Goal: Answer question/provide support: Share knowledge or assist other users

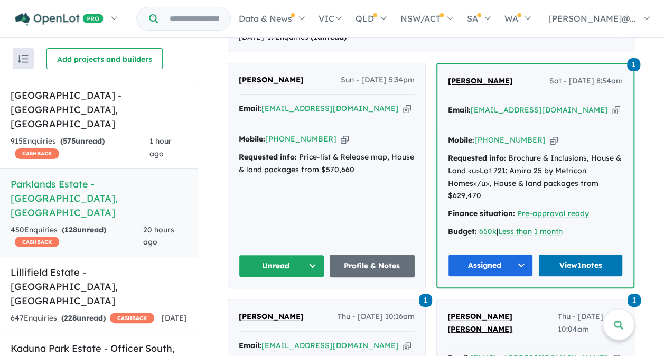
scroll to position [500, 0]
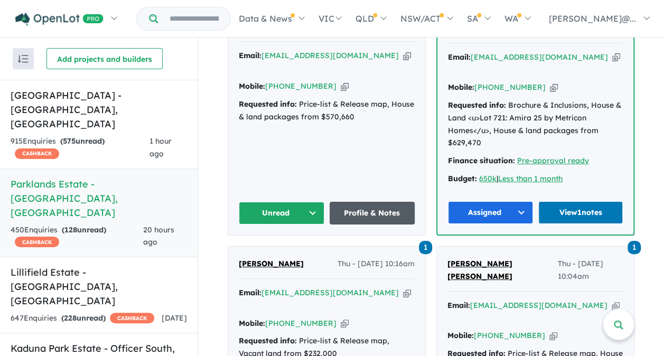
click at [379, 202] on link "Profile & Notes" at bounding box center [373, 213] width 86 height 23
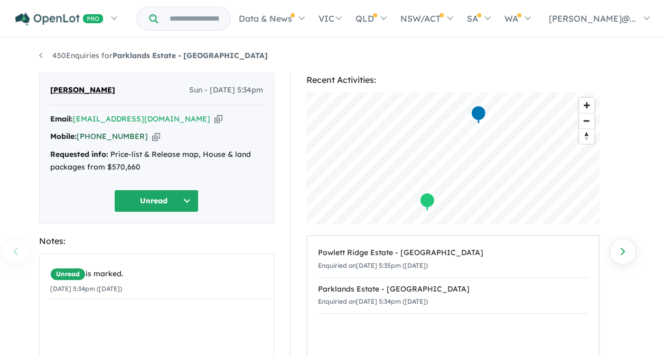
drag, startPoint x: 135, startPoint y: 136, endPoint x: 94, endPoint y: 136, distance: 40.7
click at [94, 136] on div "Mobile: [PHONE_NUMBER] Copied!" at bounding box center [156, 136] width 213 height 13
copy link "493 370 437"
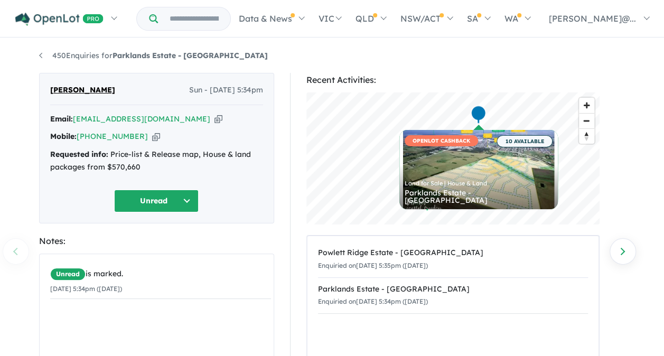
click at [223, 232] on div "[PERSON_NAME] Sun - [DATE] 5:34pm Email: [EMAIL_ADDRESS][DOMAIN_NAME] Copied! M…" at bounding box center [156, 277] width 235 height 409
click at [154, 191] on button "Unread" at bounding box center [156, 201] width 84 height 23
click at [147, 248] on button "Assigned" at bounding box center [161, 250] width 92 height 24
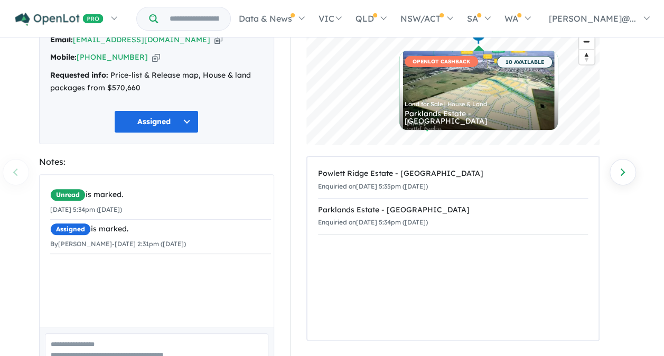
scroll to position [145, 0]
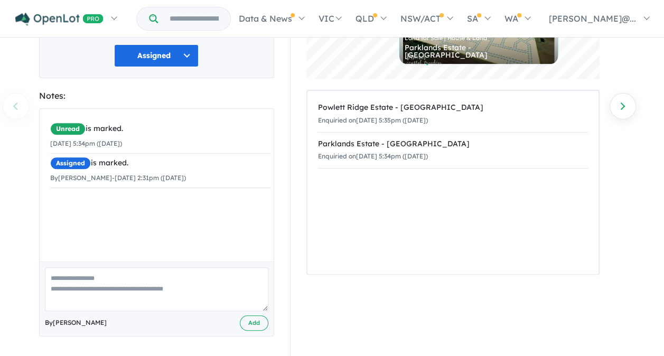
click at [110, 284] on textarea at bounding box center [156, 289] width 223 height 44
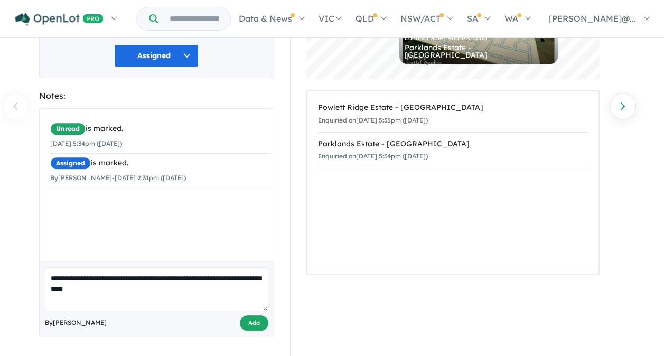
type textarea "**********"
click at [265, 320] on button "Add" at bounding box center [254, 322] width 29 height 15
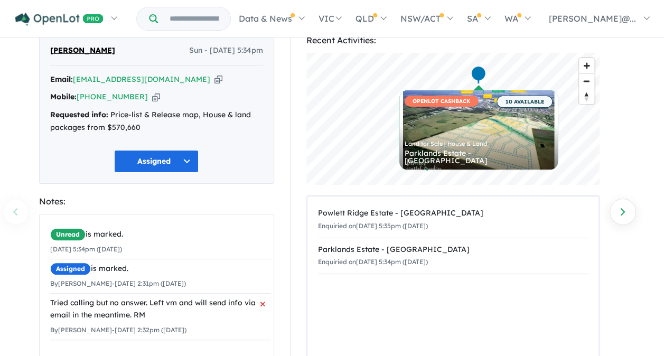
scroll to position [0, 0]
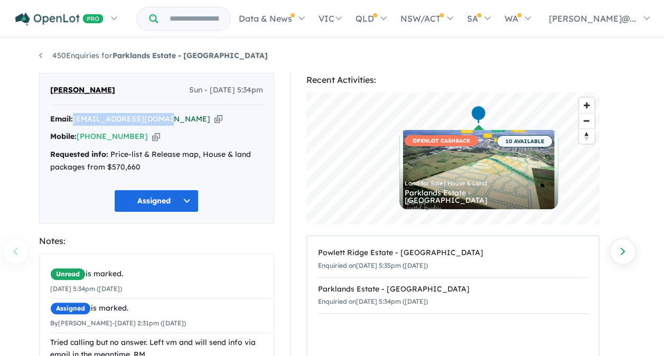
drag, startPoint x: 168, startPoint y: 120, endPoint x: 78, endPoint y: 120, distance: 90.3
click at [78, 120] on div "Email: [EMAIL_ADDRESS][DOMAIN_NAME] Copied!" at bounding box center [156, 119] width 213 height 13
copy a%20Parklands%20Estate%20-%20Wonthaggi"] "[EMAIL_ADDRESS][DOMAIN_NAME]"
drag, startPoint x: 135, startPoint y: 137, endPoint x: 95, endPoint y: 135, distance: 39.7
click at [95, 135] on div "Mobile: [PHONE_NUMBER] Copied!" at bounding box center [156, 136] width 213 height 13
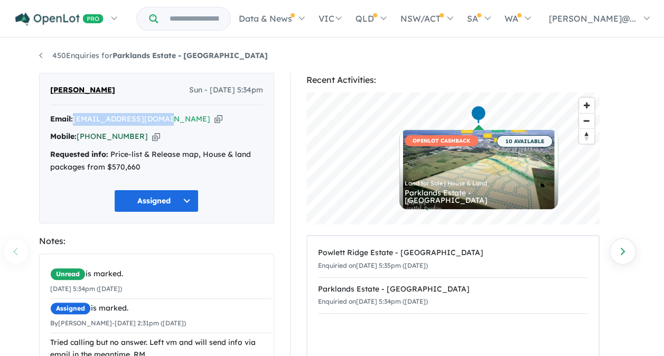
copy link "493 370 437"
click at [16, 177] on div "450 Enquiries for Parklands Estate - [GEOGRAPHIC_DATA] Previous enquiry Next en…" at bounding box center [332, 198] width 664 height 318
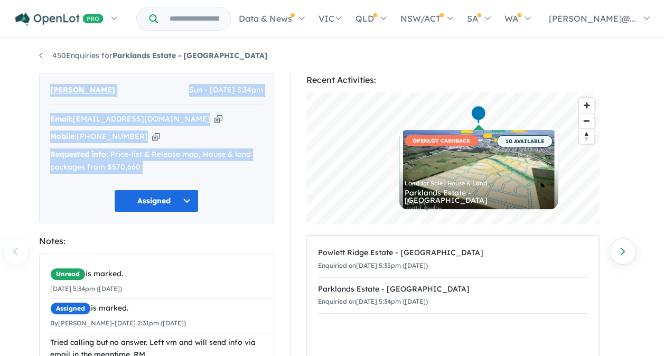
drag, startPoint x: 48, startPoint y: 87, endPoint x: 222, endPoint y: 184, distance: 200.0
click at [222, 184] on div "[PERSON_NAME] Sun - [DATE] 5:34pm Email: [EMAIL_ADDRESS][DOMAIN_NAME] Copied! M…" at bounding box center [156, 148] width 235 height 151
copy div "[PERSON_NAME] Sun - [DATE] 5:34pm Email: [EMAIL_ADDRESS][DOMAIN_NAME] Copied! M…"
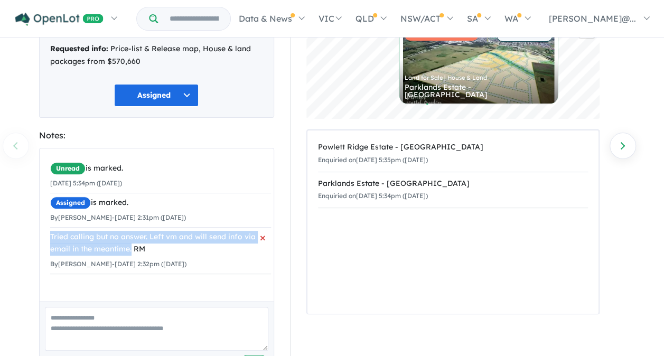
drag, startPoint x: 49, startPoint y: 233, endPoint x: 132, endPoint y: 250, distance: 84.6
click at [132, 250] on div "Unread is marked. [DATE] 5:34pm ([DATE]) Assigned is marked. By [PERSON_NAME] -…" at bounding box center [161, 216] width 242 height 136
copy div "Tried calling but no answer. Left vm and will send info via email in the meanti…"
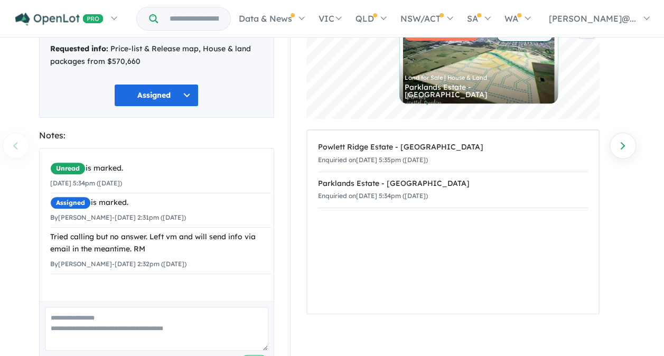
click at [288, 276] on div "Recent Activities: © Mapbox © OpenStreetMap Improve this map OPENLOT CASHBACK 1…" at bounding box center [457, 182] width 351 height 430
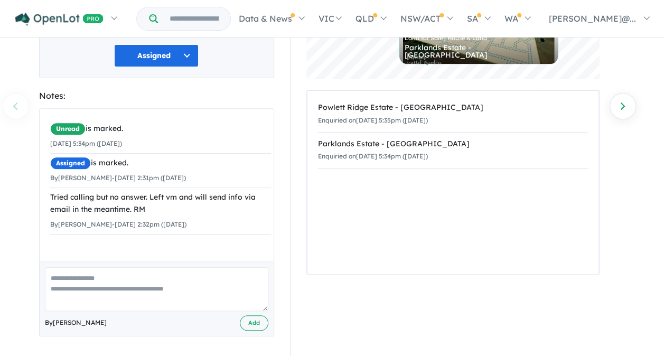
scroll to position [0, 0]
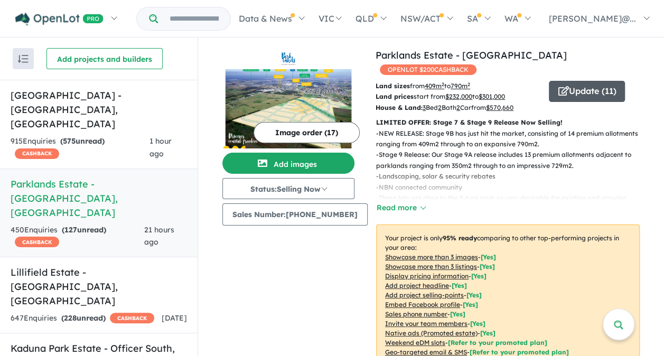
click at [584, 81] on button "Update ( 11 )" at bounding box center [587, 91] width 76 height 21
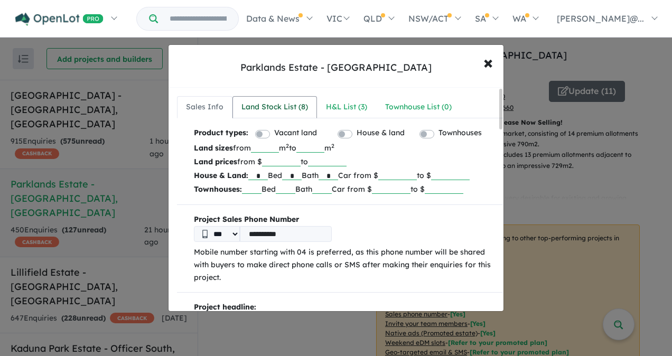
click at [270, 102] on div "Land Stock List ( 8 )" at bounding box center [274, 107] width 67 height 13
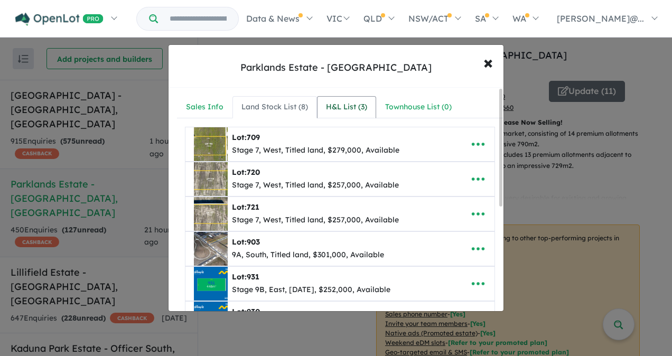
click at [346, 110] on div "H&L List ( 3 )" at bounding box center [346, 107] width 41 height 13
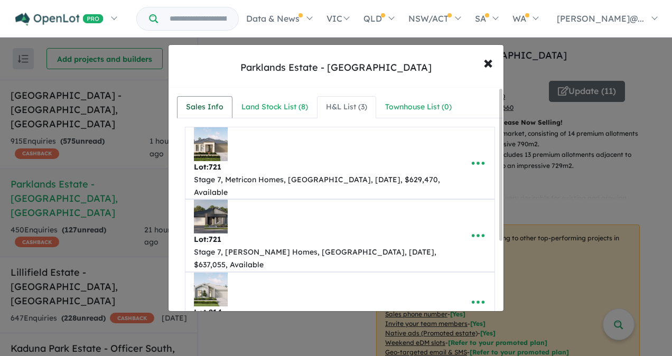
click at [202, 110] on div "Sales Info" at bounding box center [204, 107] width 37 height 13
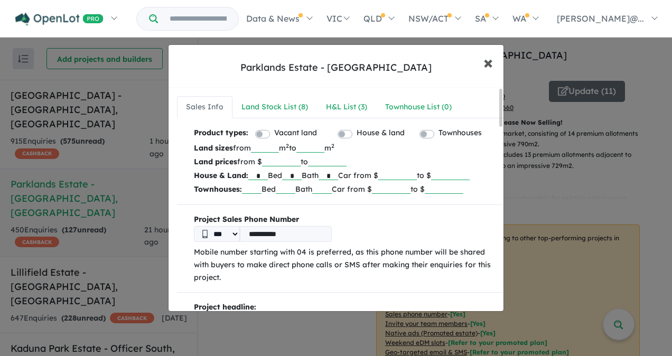
click at [488, 66] on span "×" at bounding box center [488, 62] width 10 height 23
